Goal: Use online tool/utility: Use online tool/utility

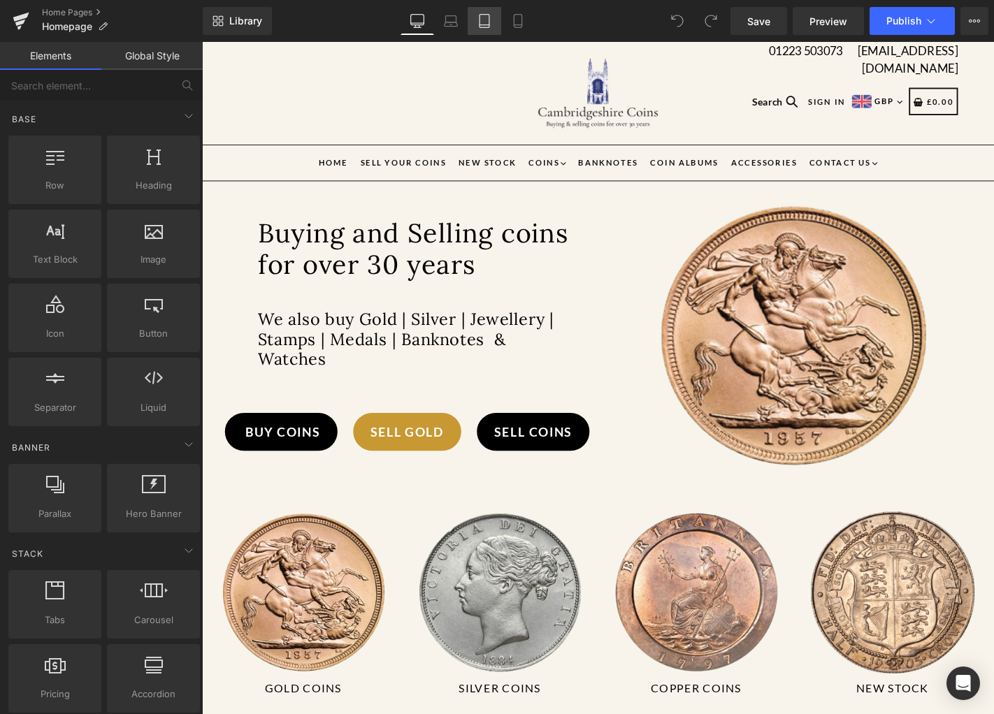
click at [496, 26] on link "Tablet" at bounding box center [485, 21] width 34 height 28
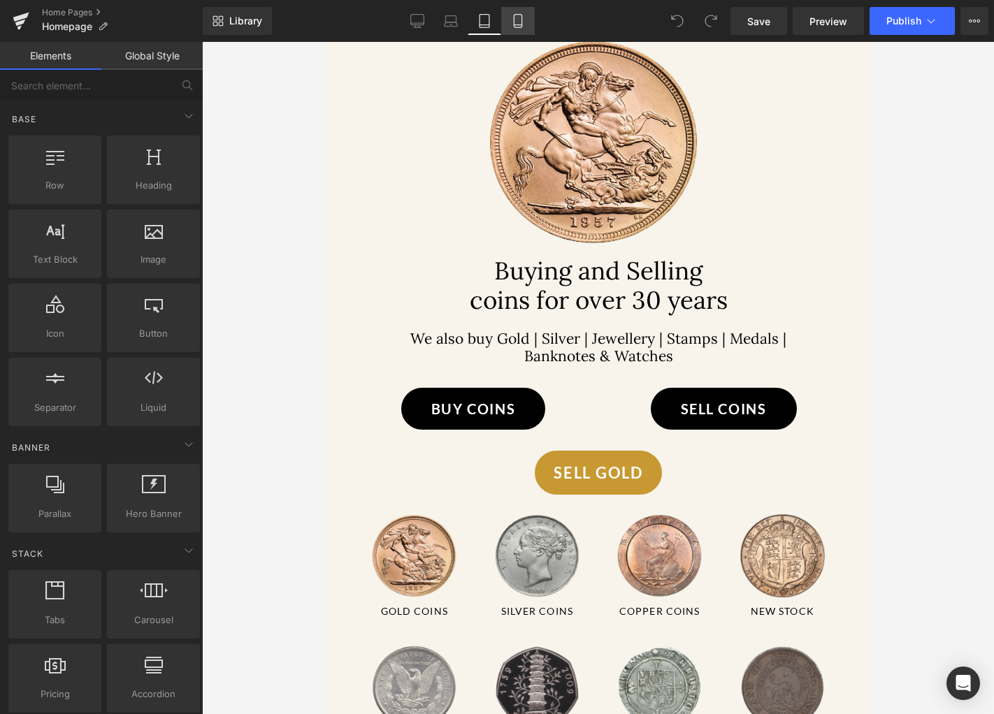
scroll to position [200, 0]
click at [509, 24] on link "Mobile" at bounding box center [518, 21] width 34 height 28
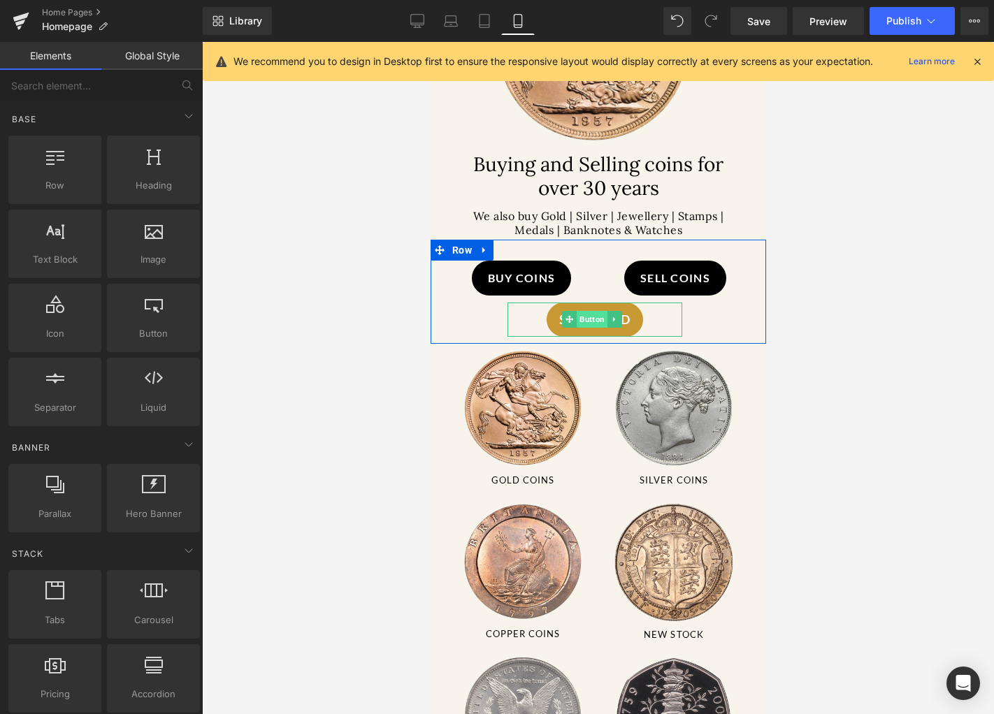
click at [594, 321] on span "Button" at bounding box center [591, 319] width 31 height 17
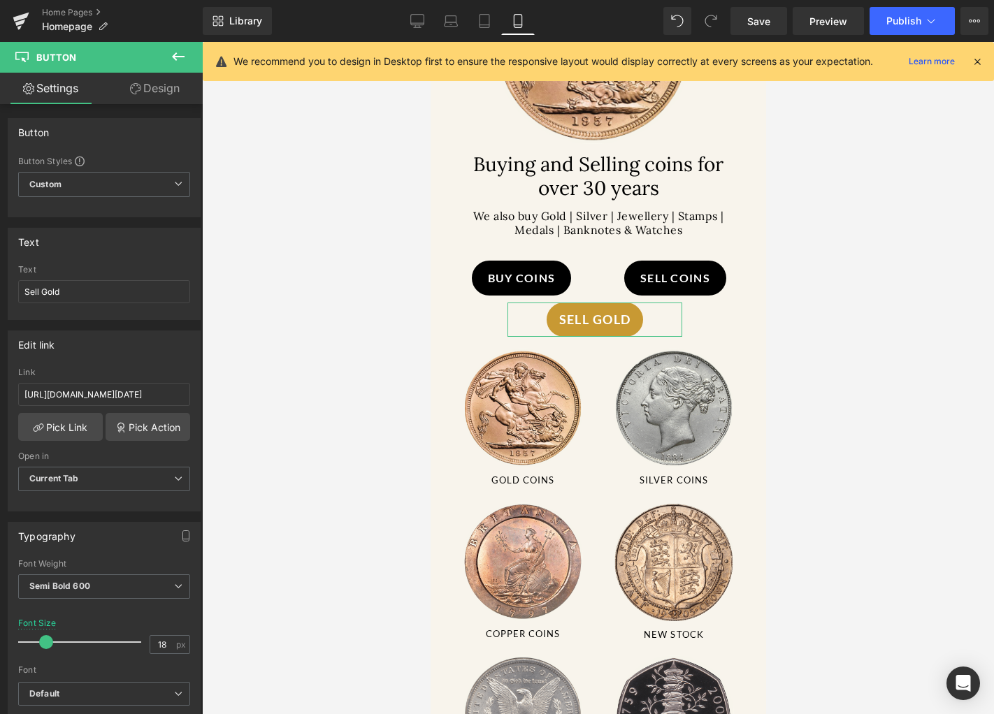
click at [193, 90] on link "Design" at bounding box center [154, 88] width 101 height 31
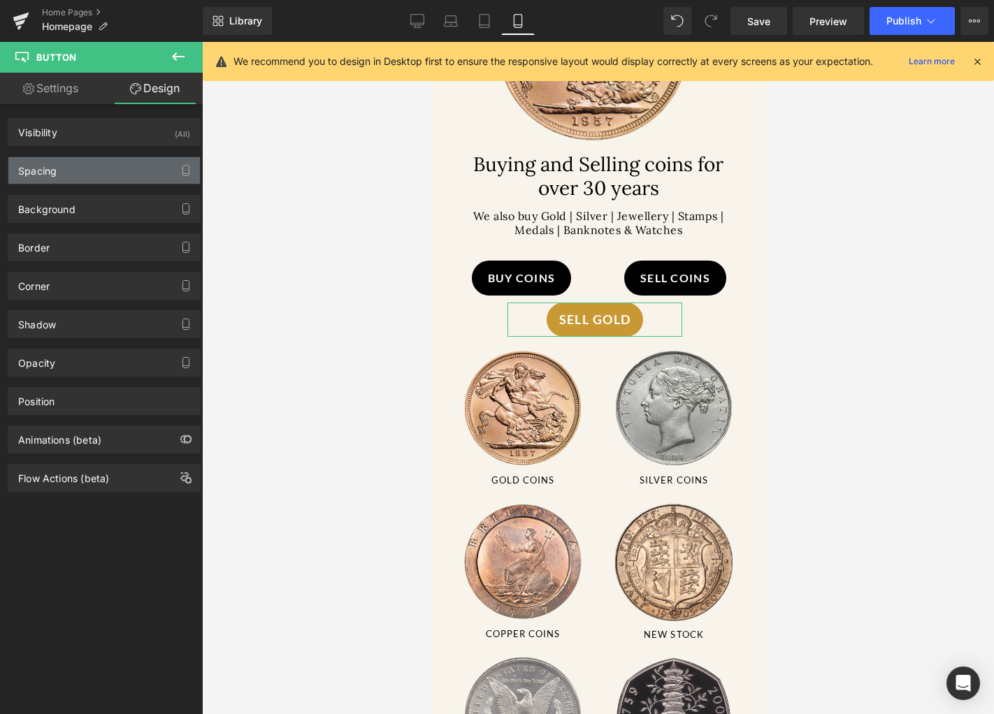
click at [88, 175] on div "Spacing" at bounding box center [104, 170] width 192 height 27
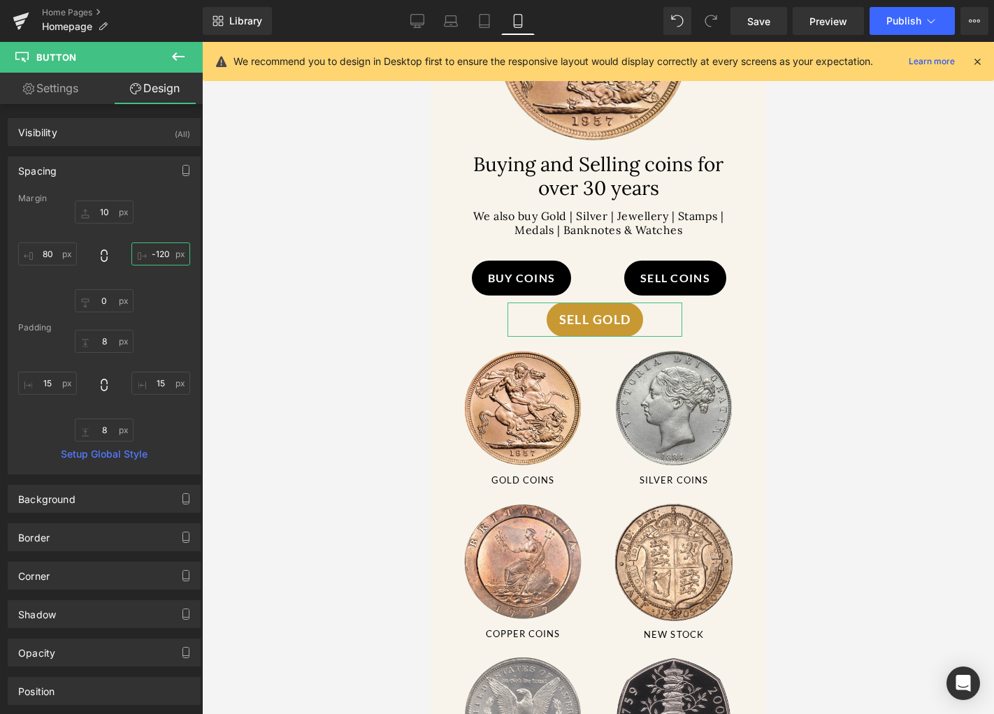
click at [161, 253] on input "-120" at bounding box center [160, 254] width 59 height 23
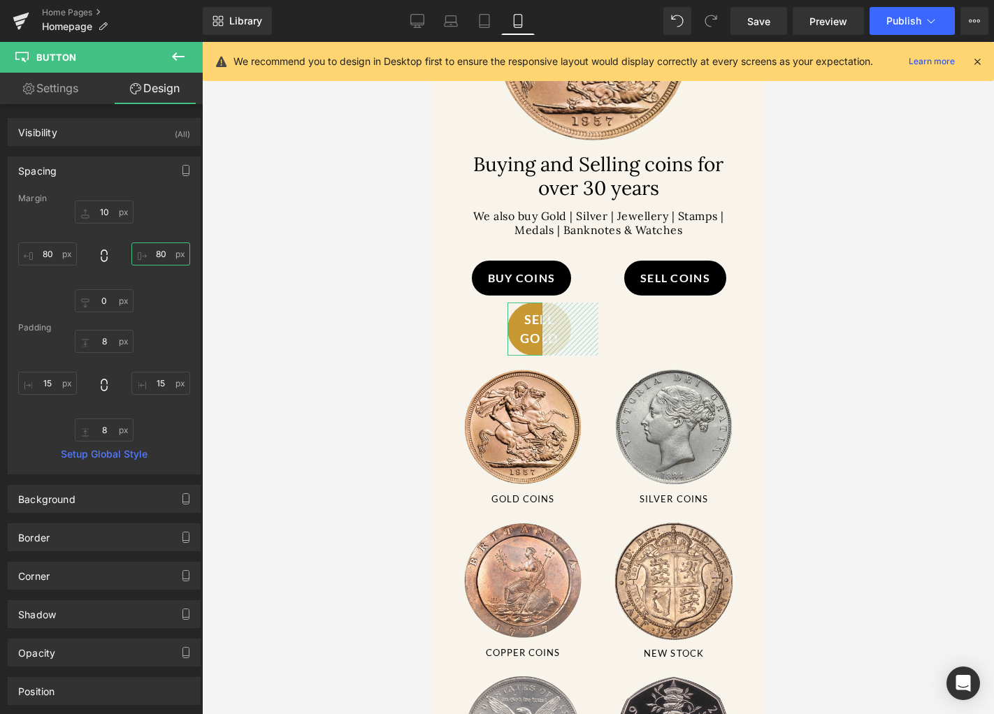
type input "8"
click at [38, 252] on input "80" at bounding box center [47, 254] width 59 height 23
drag, startPoint x: 35, startPoint y: 255, endPoint x: 57, endPoint y: 200, distance: 59.6
type input "79"
click at [57, 200] on div "Margin 10 0 79 [GEOGRAPHIC_DATA] 8 15 8 15 Setup Global Style" at bounding box center [104, 334] width 192 height 280
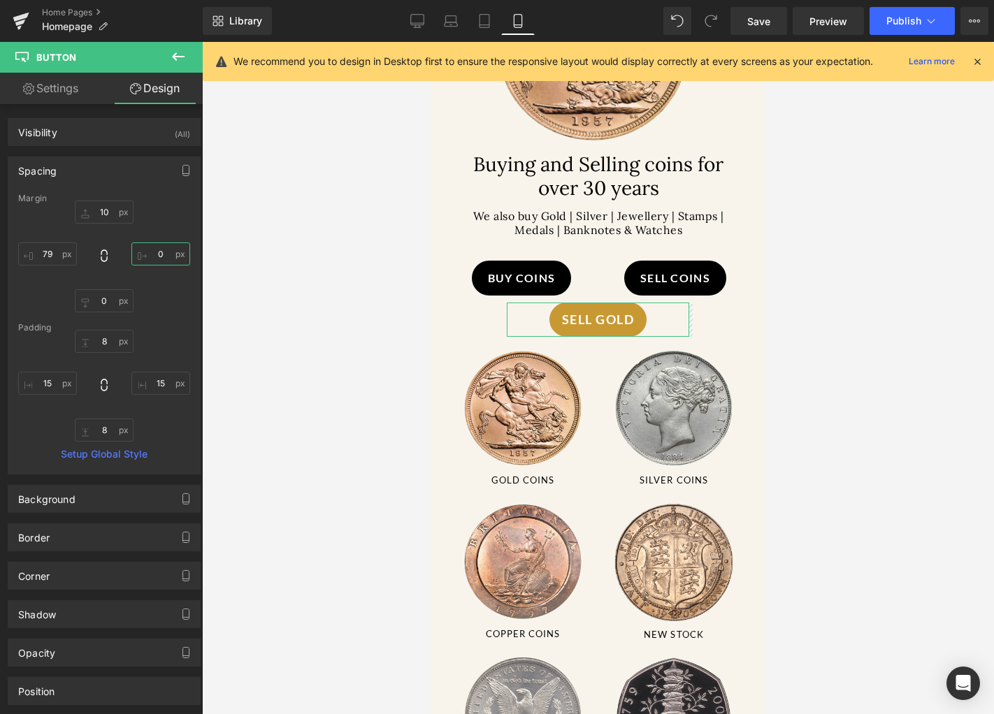
drag, startPoint x: 149, startPoint y: 257, endPoint x: 182, endPoint y: 347, distance: 96.9
click at [182, 347] on div "Margin 10 0 79 [GEOGRAPHIC_DATA] 8 15 8 15 Setup Global Style" at bounding box center [104, 334] width 192 height 280
click at [296, 343] on div at bounding box center [598, 378] width 792 height 672
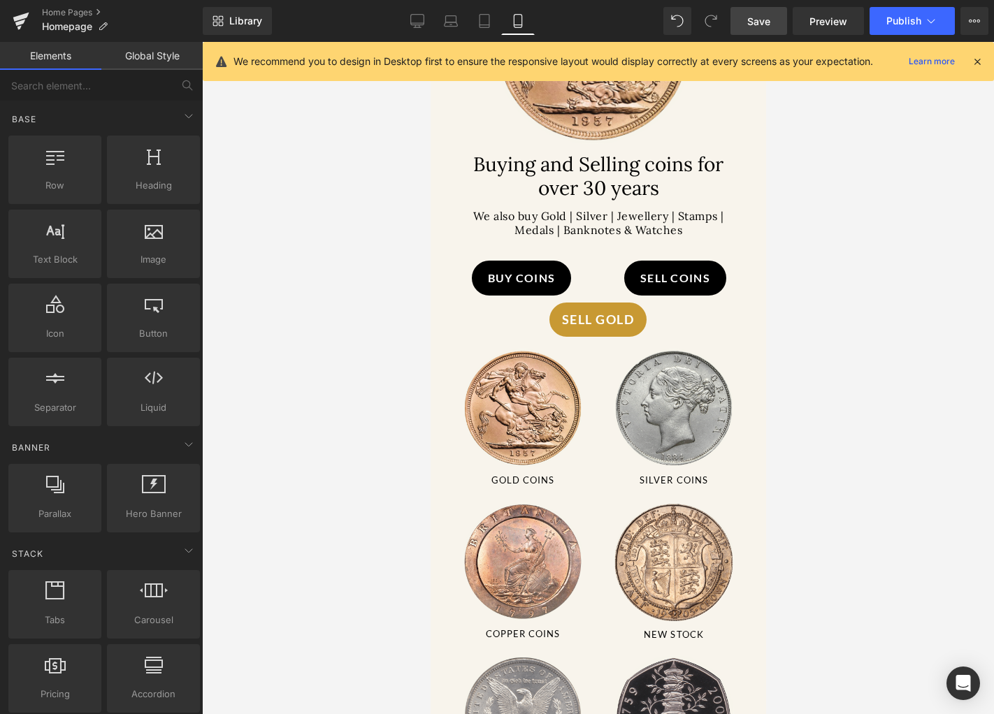
click at [776, 24] on link "Save" at bounding box center [758, 21] width 57 height 28
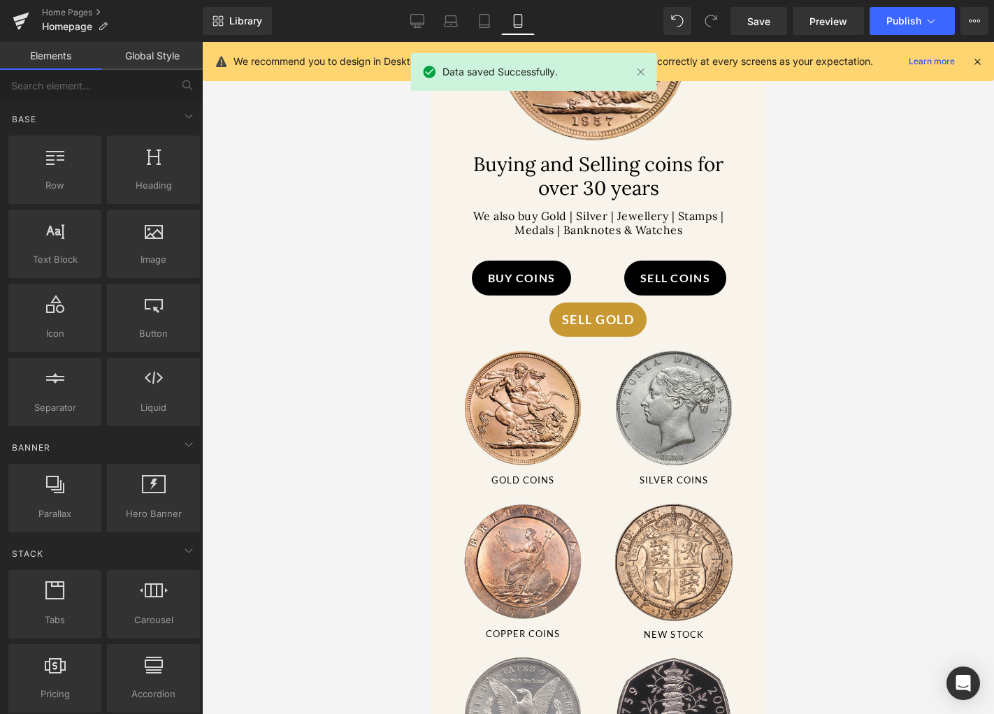
click at [152, 66] on link "Global Style" at bounding box center [151, 56] width 101 height 28
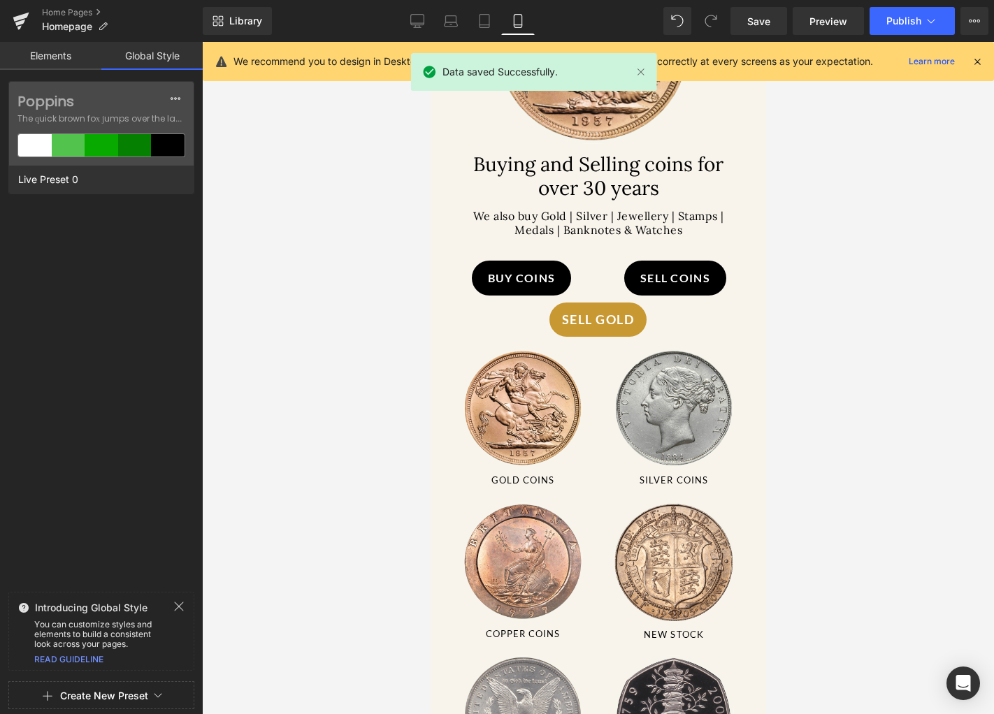
click at [67, 58] on link "Elements" at bounding box center [50, 56] width 101 height 28
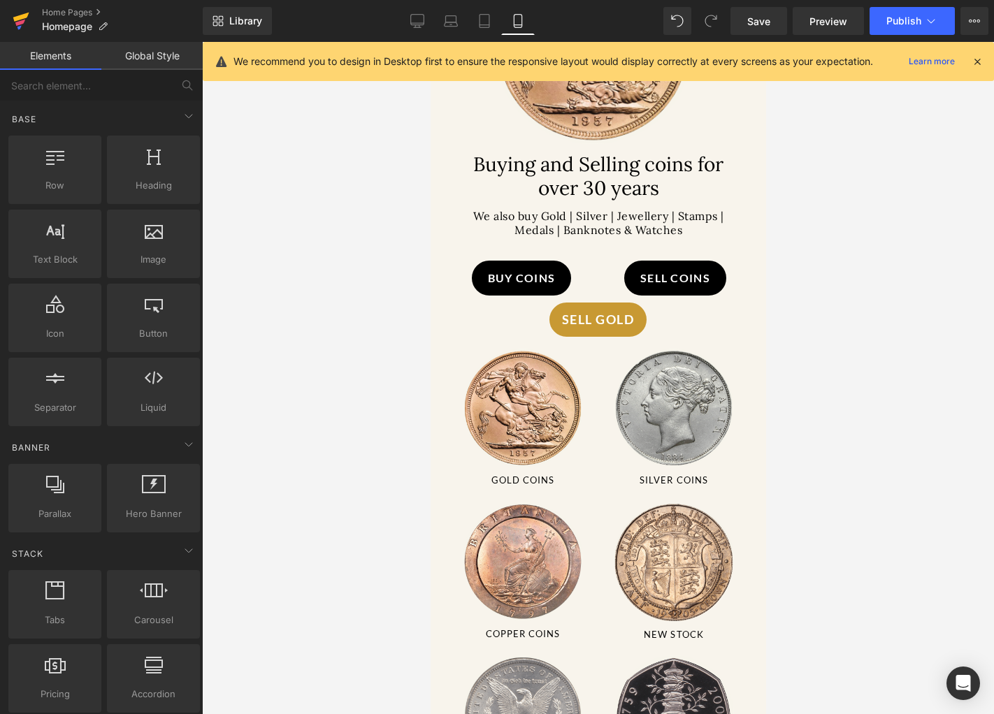
click at [29, 15] on icon at bounding box center [21, 20] width 17 height 35
